Goal: Navigation & Orientation: Understand site structure

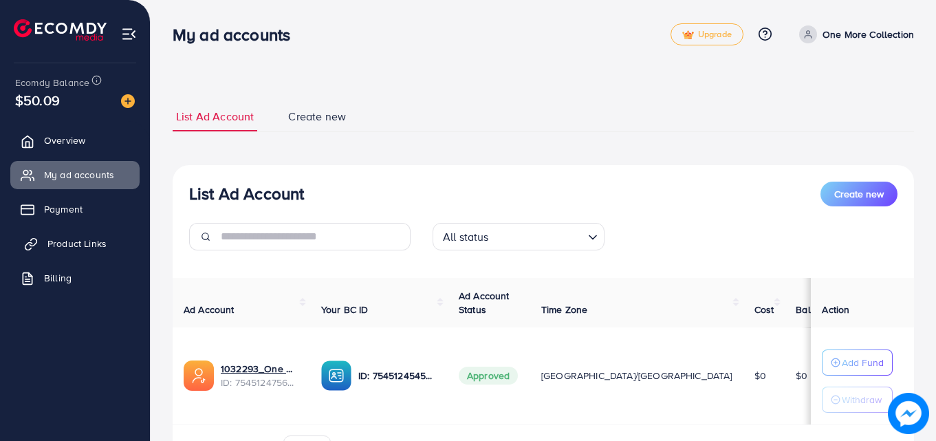
click at [88, 251] on link "Product Links" at bounding box center [74, 244] width 129 height 28
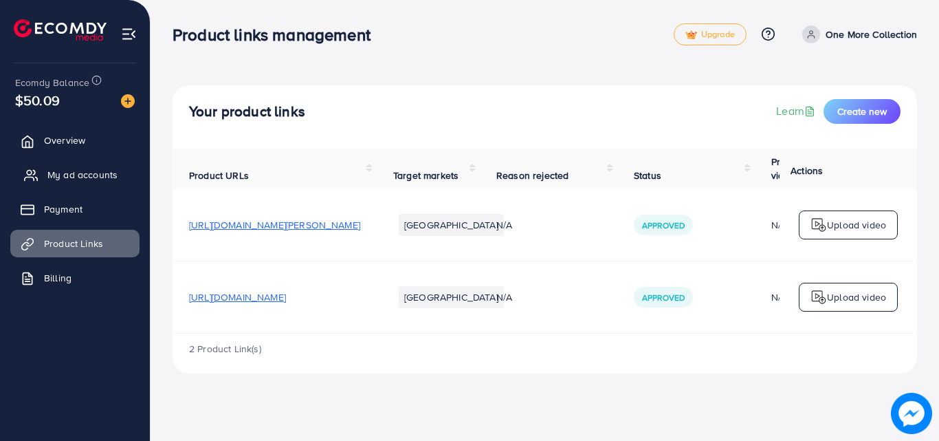
click at [69, 172] on span "My ad accounts" at bounding box center [82, 175] width 70 height 14
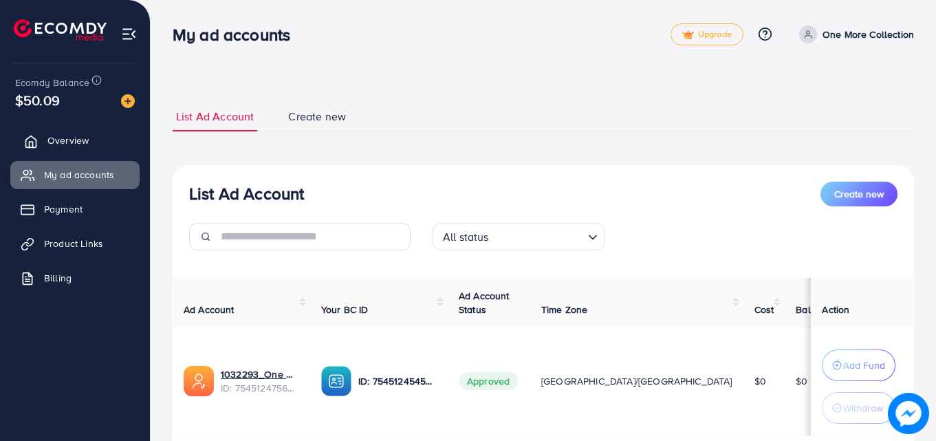
click at [69, 144] on span "Overview" at bounding box center [67, 140] width 41 height 14
